Goal: Find specific page/section: Find specific page/section

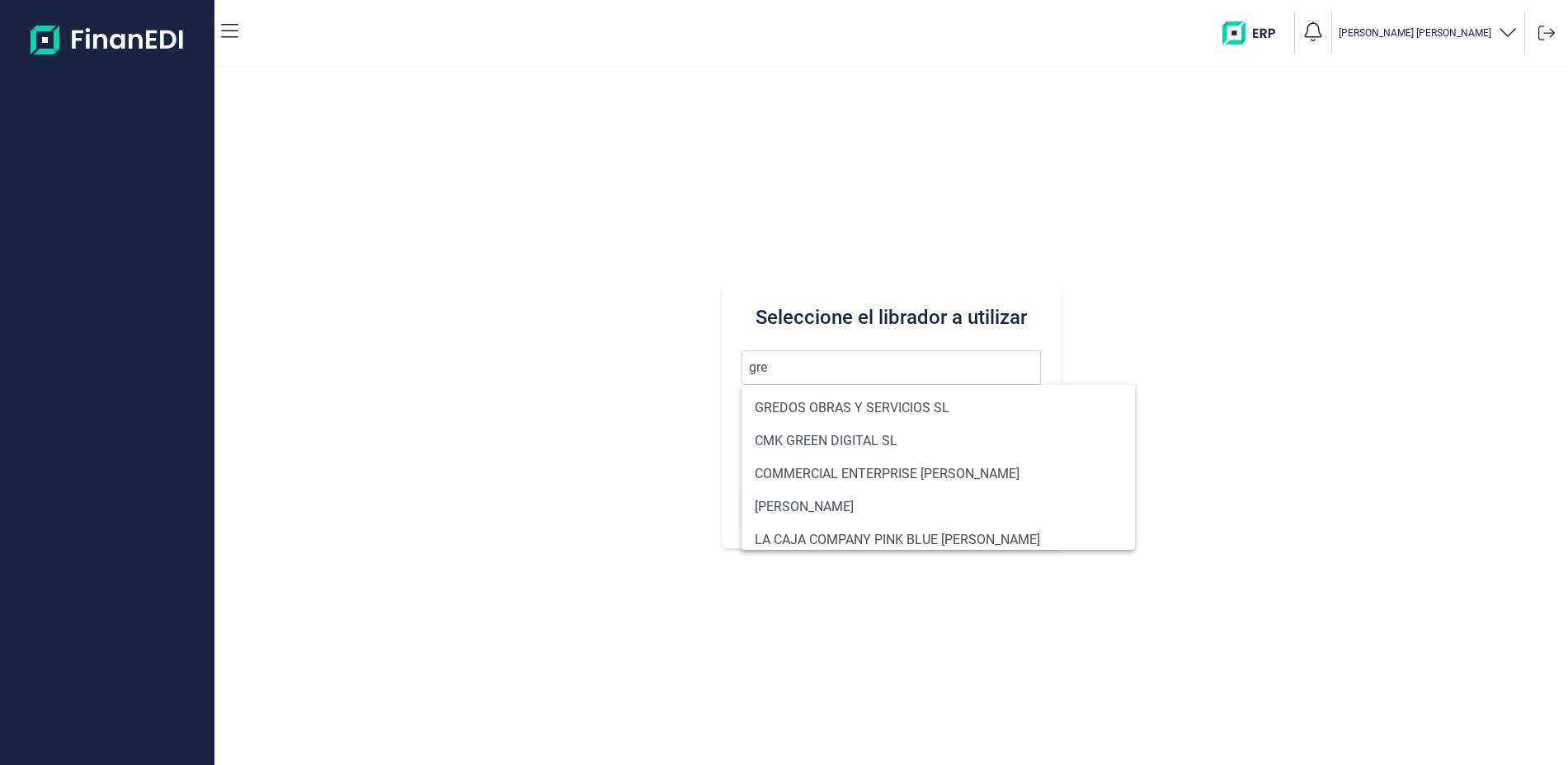
type input "gre"
click at [1201, 308] on div "Seleccione el librador a utilizar gre Buscar" at bounding box center [891, 416] width 1353 height 698
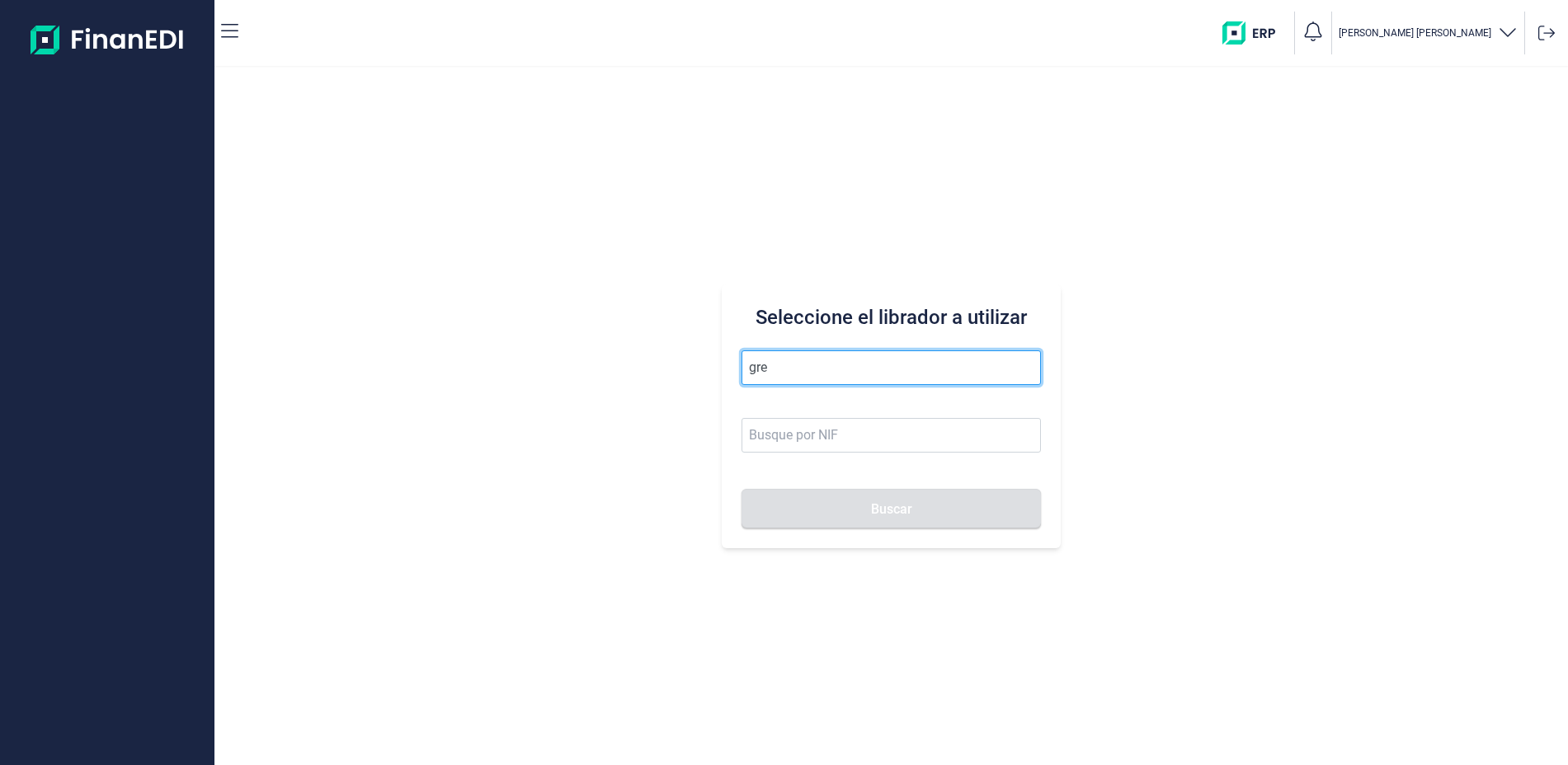
drag, startPoint x: 791, startPoint y: 371, endPoint x: 672, endPoint y: 388, distance: 120.2
click at [672, 388] on div "Seleccione el librador a utilizar gre Buscar" at bounding box center [891, 416] width 1353 height 698
click at [741, 489] on button "Buscar" at bounding box center [891, 508] width 299 height 39
click at [811, 371] on input "soleras vizaciano" at bounding box center [891, 368] width 299 height 34
type input "soleras vizcaiano"
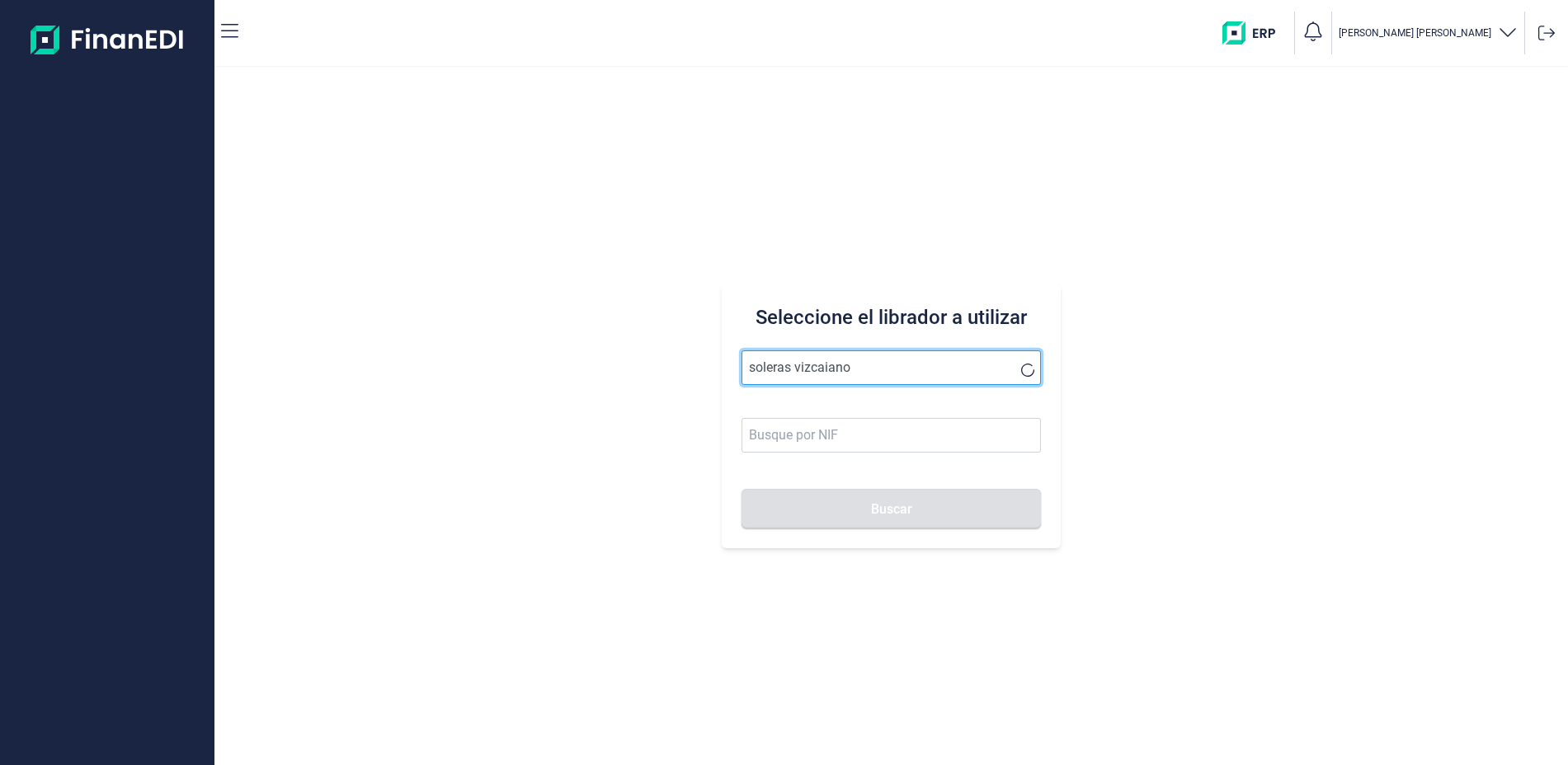
click at [741, 489] on button "Buscar" at bounding box center [891, 508] width 299 height 39
click at [885, 375] on input "soleras vizcaiano" at bounding box center [891, 368] width 299 height 34
click at [1015, 372] on input "soleras vizcaiano" at bounding box center [891, 368] width 299 height 34
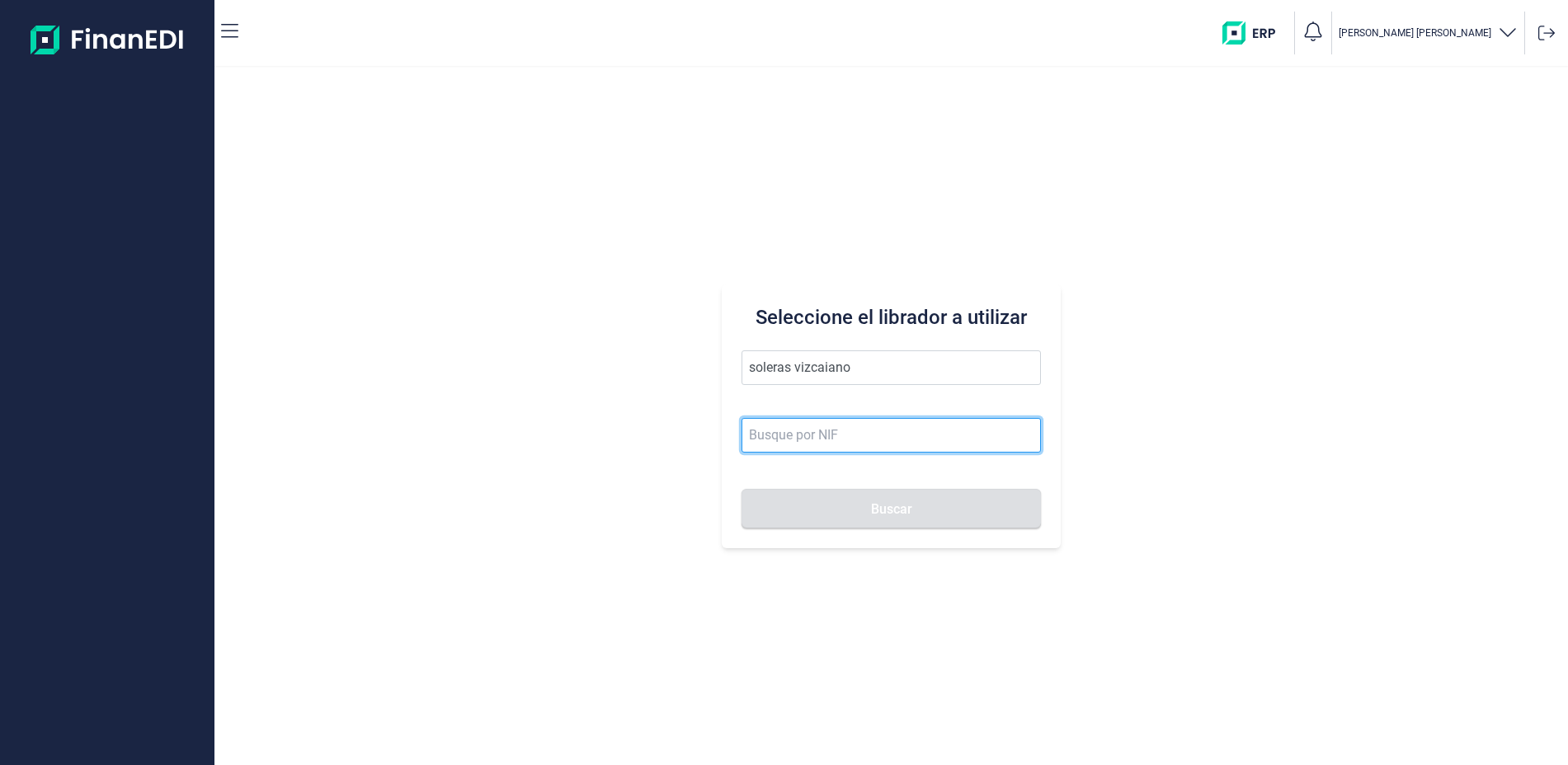
click at [836, 436] on input at bounding box center [891, 436] width 299 height 34
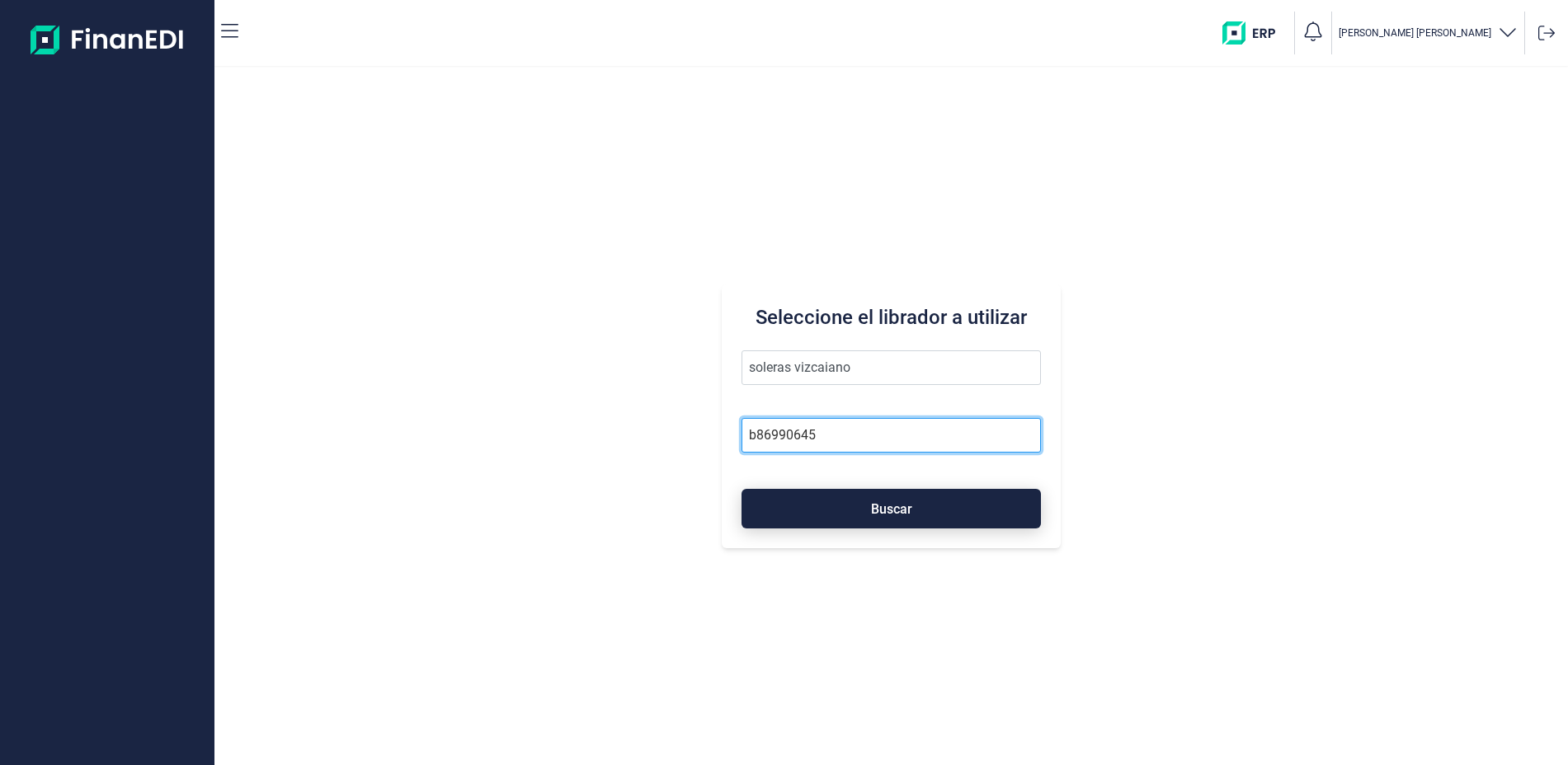
type input "b86990645"
click at [913, 514] on button "Buscar" at bounding box center [891, 508] width 299 height 39
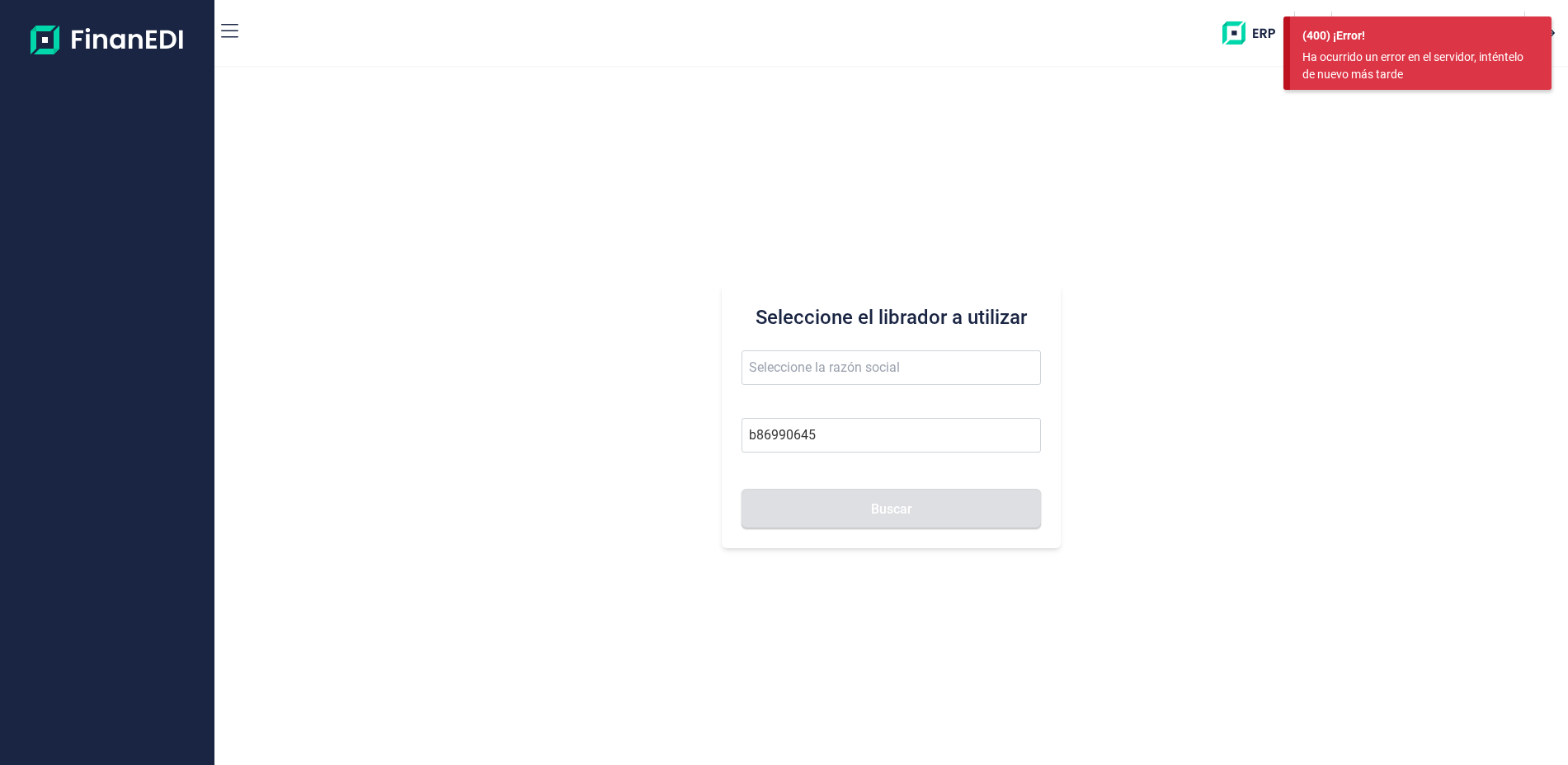
click at [1373, 177] on div "Seleccione el librador a utilizar b86990645 Buscar" at bounding box center [891, 416] width 1353 height 698
drag, startPoint x: 648, startPoint y: 428, endPoint x: 562, endPoint y: 439, distance: 86.7
click at [562, 439] on div "Seleccione el librador a utilizar b86990645 Buscar" at bounding box center [891, 416] width 1353 height 698
click at [764, 366] on input "text" at bounding box center [891, 368] width 299 height 34
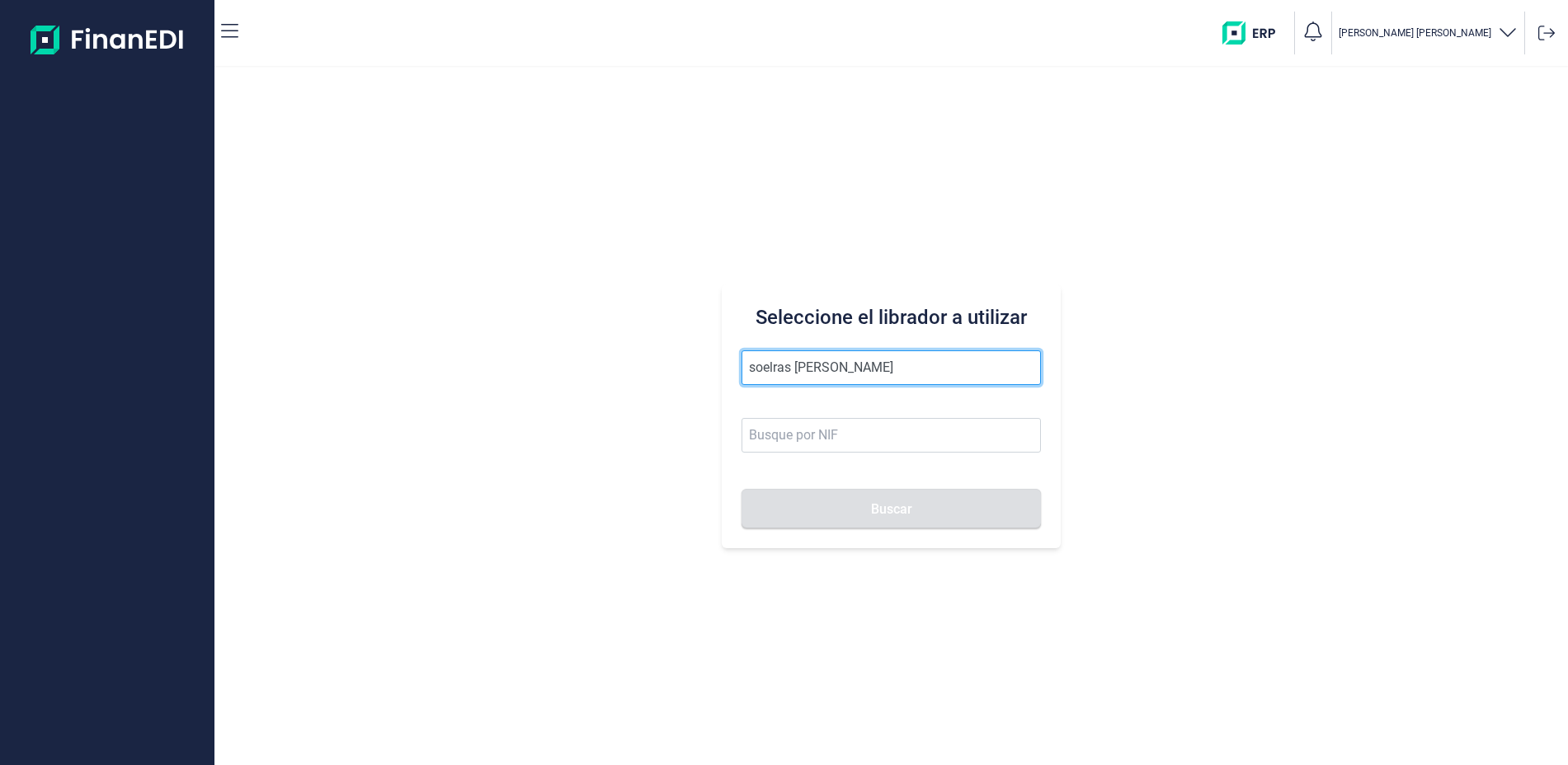
type input "soelras [PERSON_NAME]"
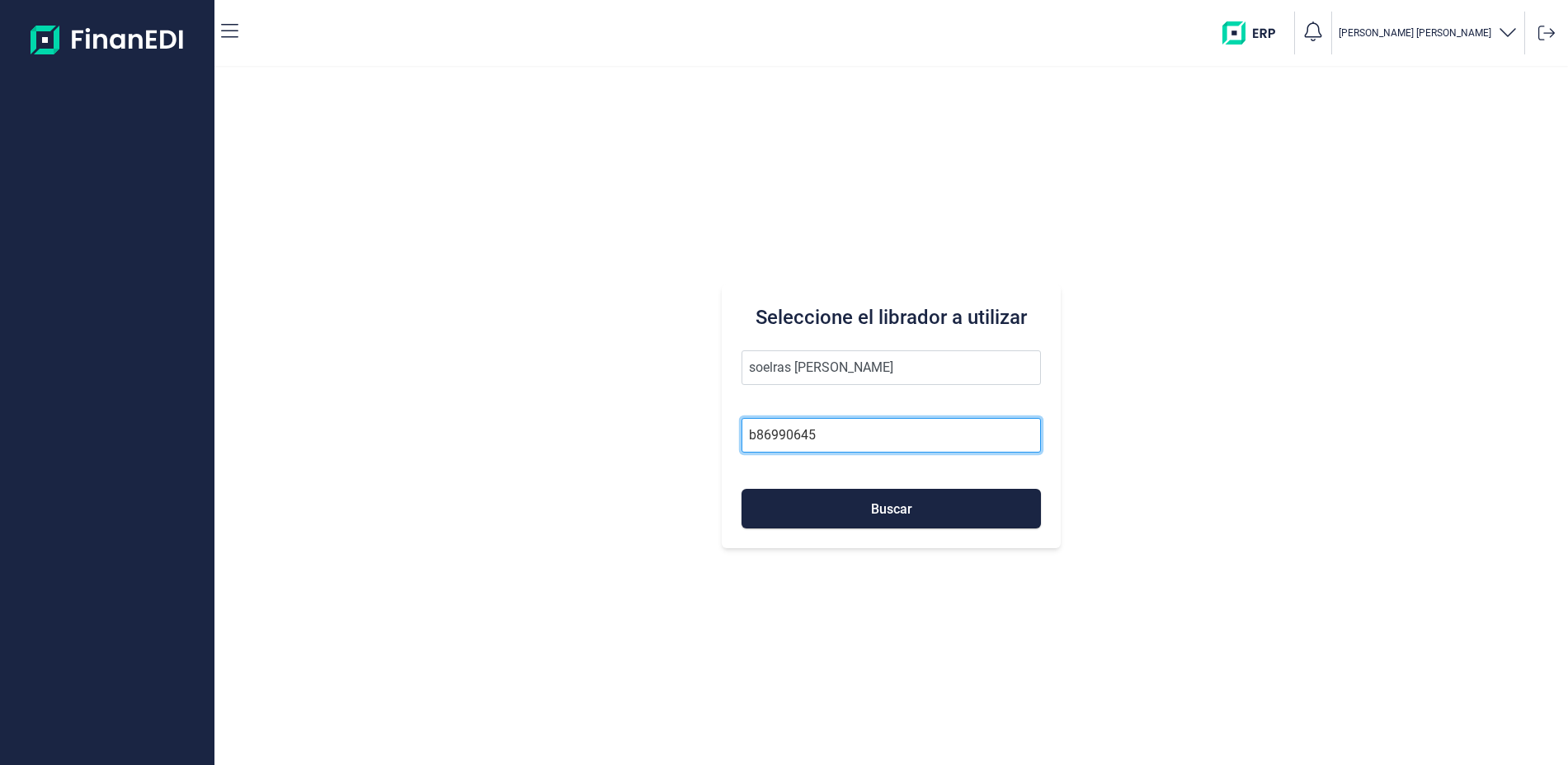
type input "b86990645"
click at [868, 536] on div "Seleccione el librador a utilizar b86990645 Buscar" at bounding box center [891, 416] width 338 height 264
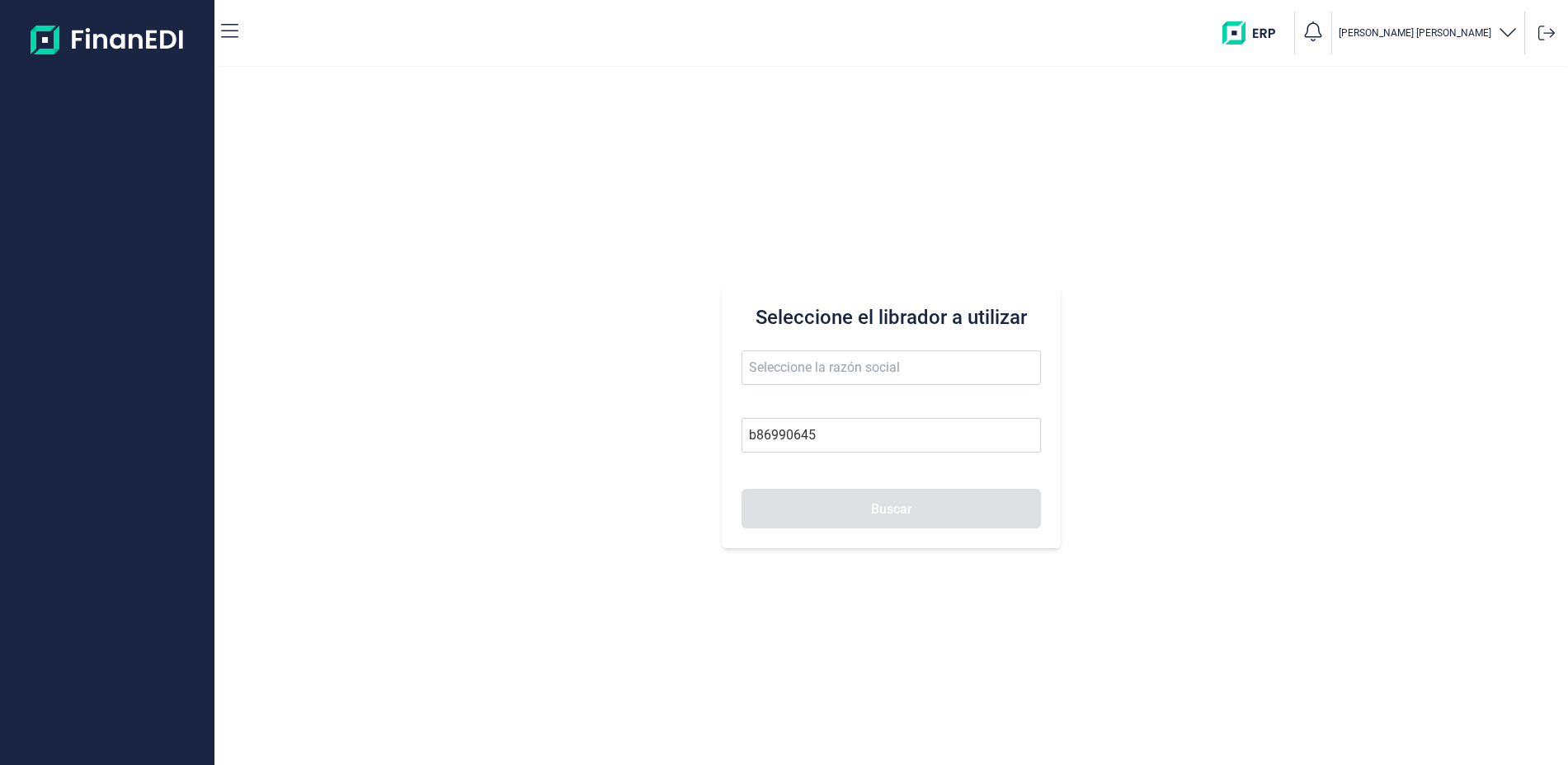
click at [867, 528] on button "Buscar" at bounding box center [891, 508] width 299 height 39
drag, startPoint x: 729, startPoint y: 460, endPoint x: 626, endPoint y: 427, distance: 108.2
click at [626, 428] on div "Seleccione el librador a utilizar b86990645 Buscar" at bounding box center [891, 416] width 1353 height 698
